Goal: Find specific fact

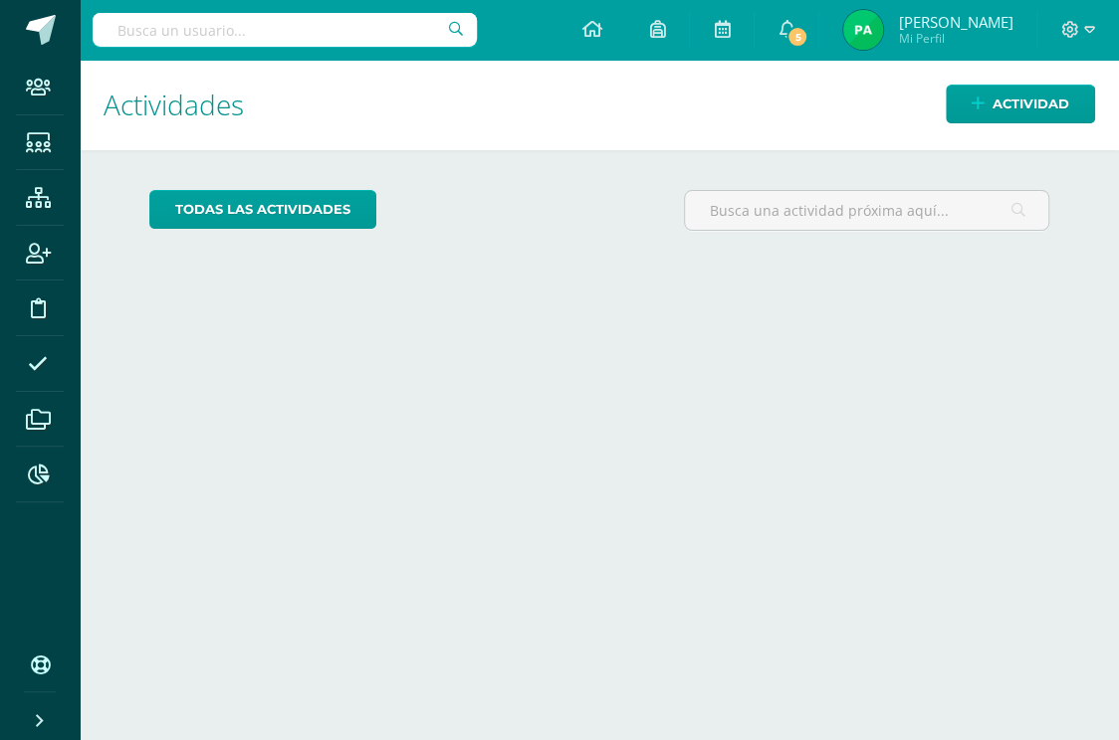
click at [228, 29] on input "text" at bounding box center [285, 30] width 384 height 34
type input "j"
type input "[PERSON_NAME]"
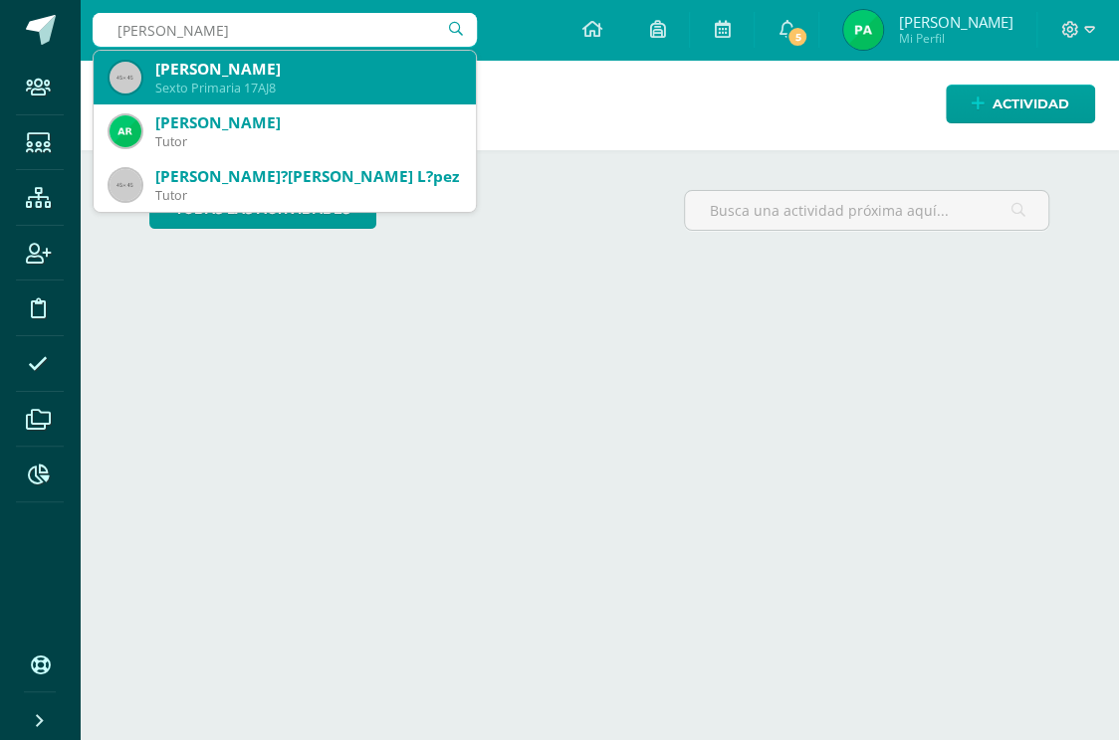
click at [326, 84] on div "Sexto Primaria 17AJ8" at bounding box center [307, 88] width 305 height 17
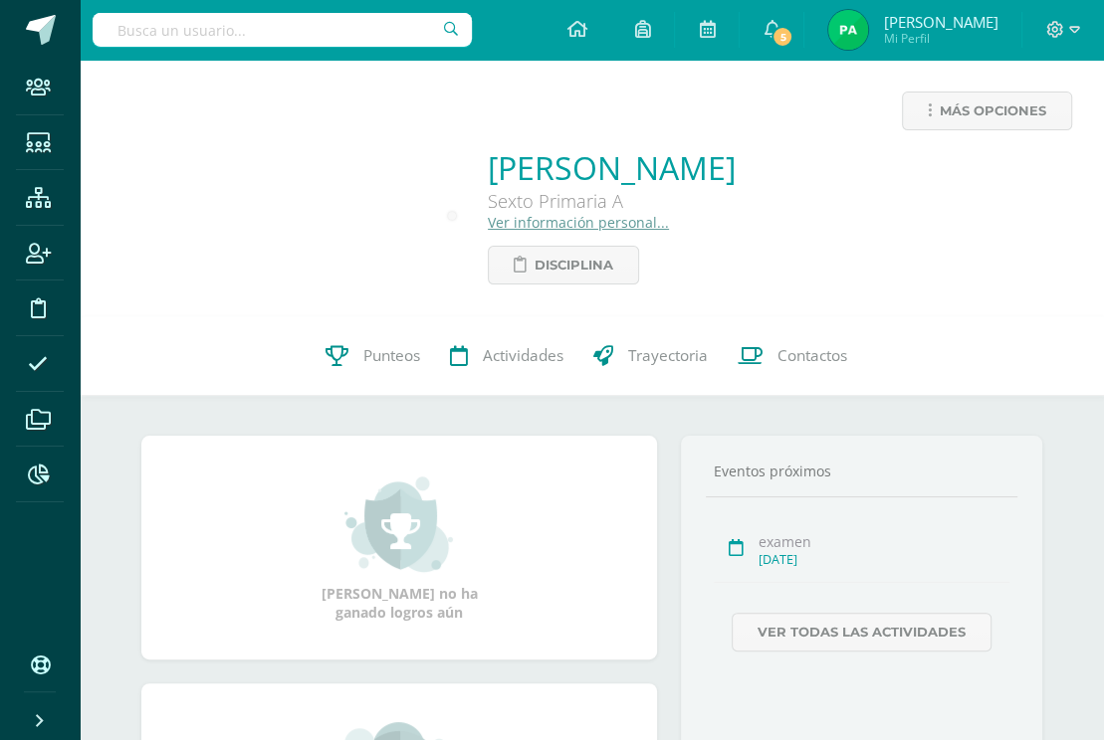
click at [521, 223] on link "Ver información personal..." at bounding box center [578, 222] width 181 height 19
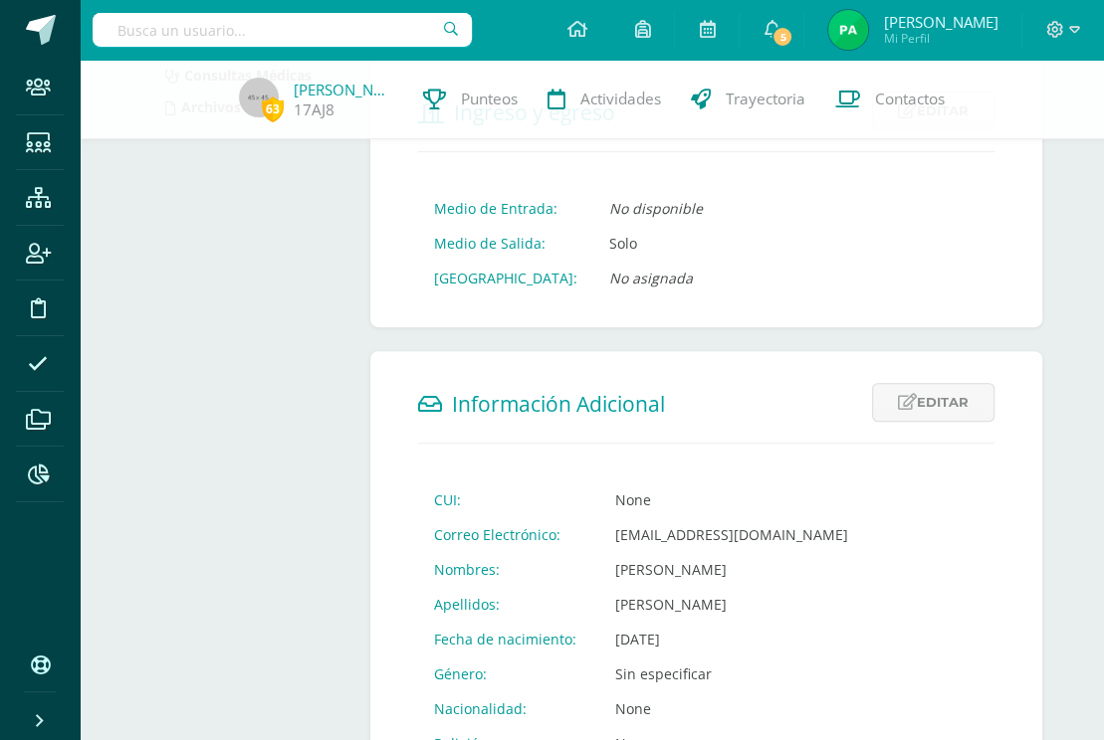
scroll to position [498, 0]
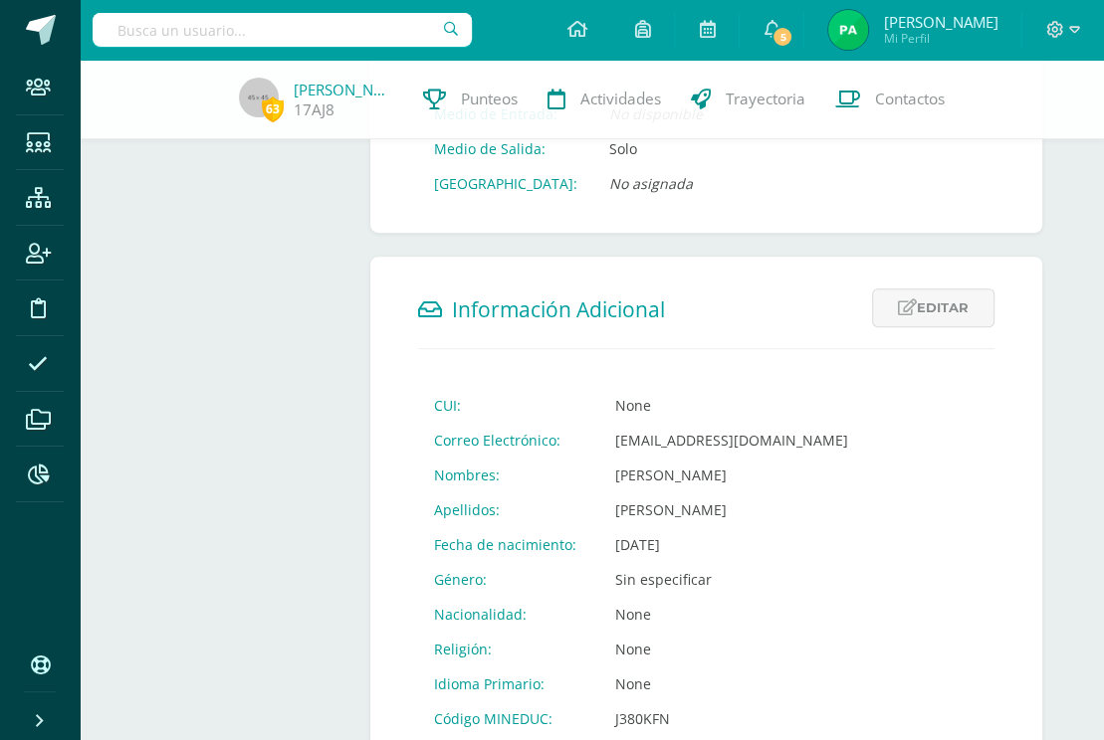
drag, startPoint x: 610, startPoint y: 449, endPoint x: 869, endPoint y: 449, distance: 258.7
click at [864, 449] on td "alumno17aj8@integralamericano.edu.gt" at bounding box center [731, 440] width 265 height 35
copy td "alumno17aj8@integralamericano.edu.gt"
